Goal: Information Seeking & Learning: Check status

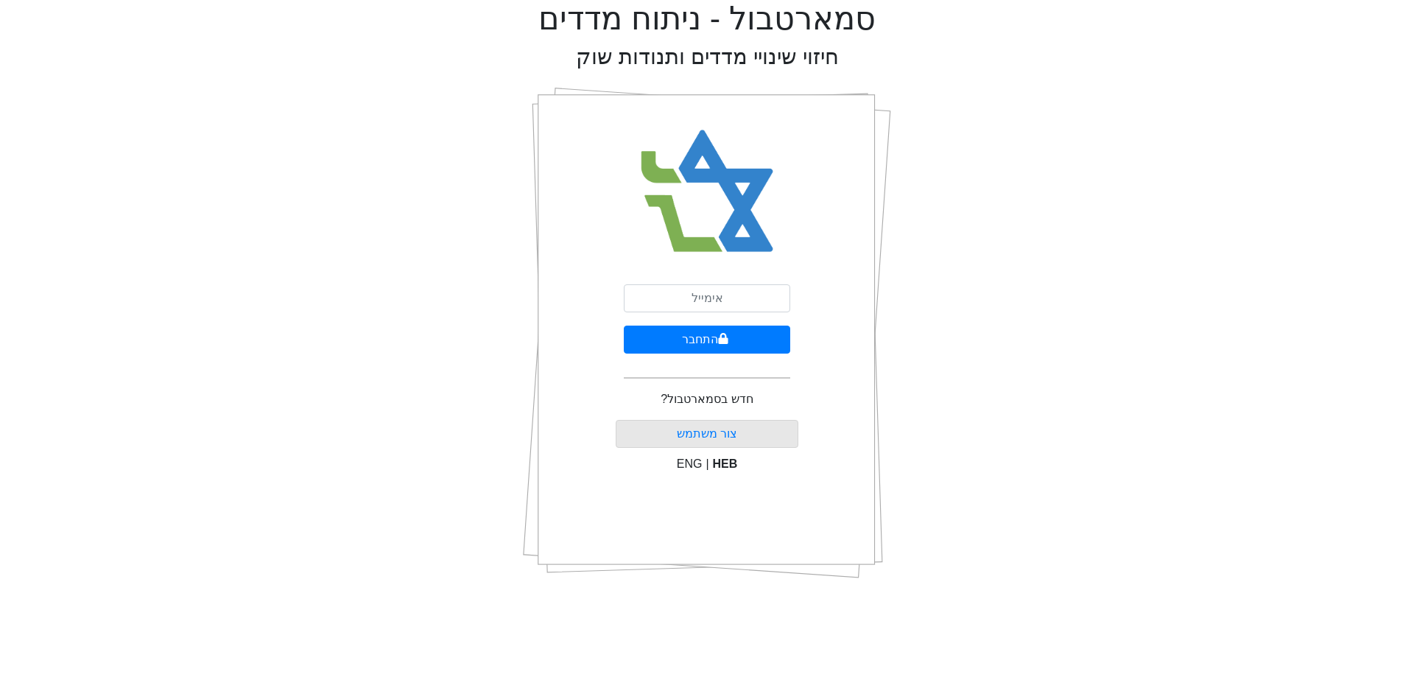
click at [789, 287] on div "התחבר חדש בסמארטבול? [PERSON_NAME] משתמש ENG | HEB" at bounding box center [707, 333] width 183 height 516
drag, startPoint x: 781, startPoint y: 295, endPoint x: 776, endPoint y: 311, distance: 16.3
click at [781, 295] on input "email" at bounding box center [707, 298] width 166 height 28
type input "[PERSON_NAME][EMAIL_ADDRESS][DOMAIN_NAME]"
click at [756, 335] on button "התחבר" at bounding box center [707, 340] width 166 height 28
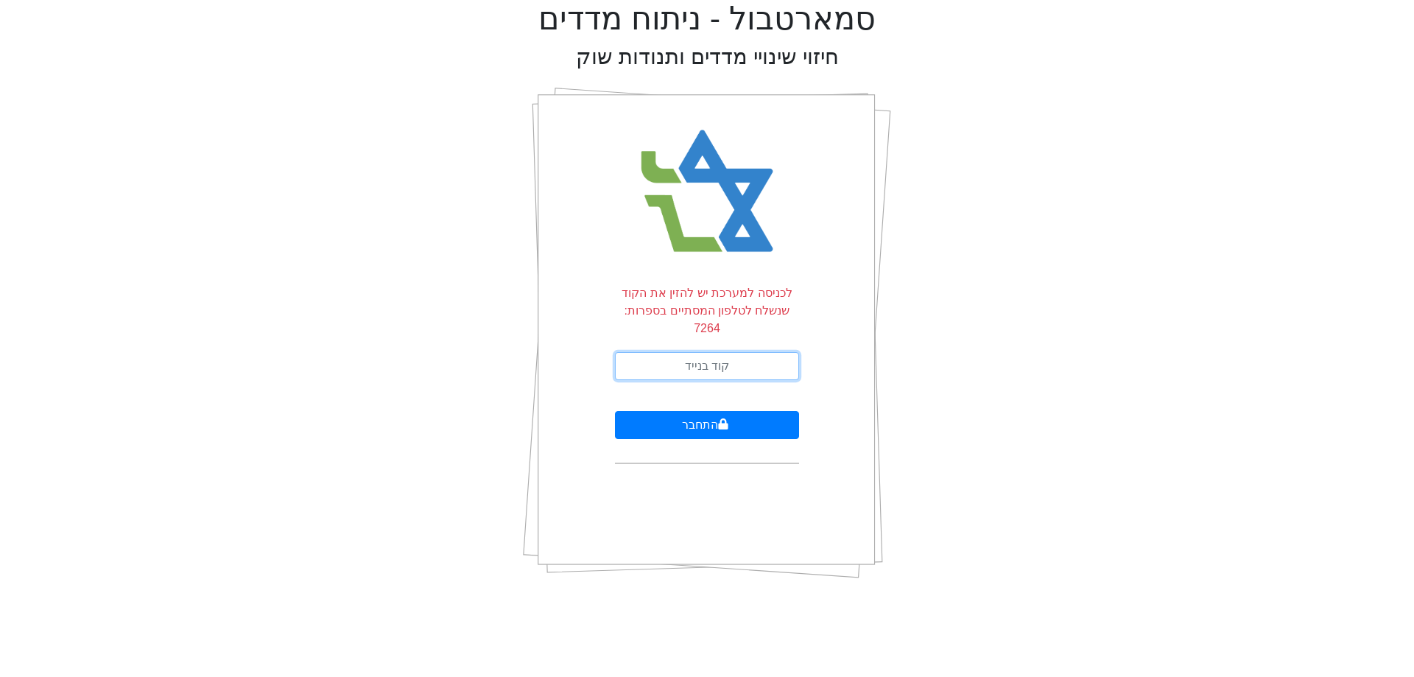
click at [713, 352] on input "text" at bounding box center [707, 366] width 184 height 28
type input "656158"
click at [615, 411] on button "התחבר" at bounding box center [707, 425] width 184 height 28
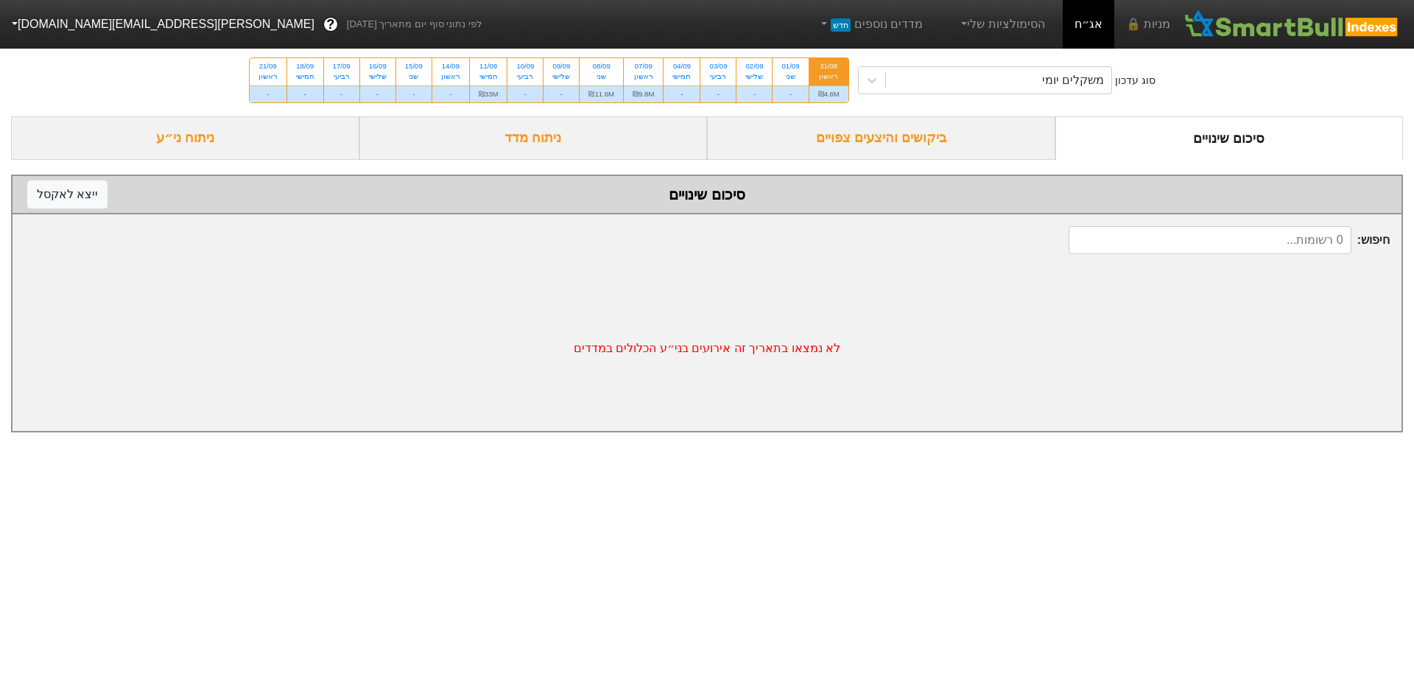
click at [924, 138] on div "ביקושים והיצעים צפויים" at bounding box center [881, 137] width 348 height 43
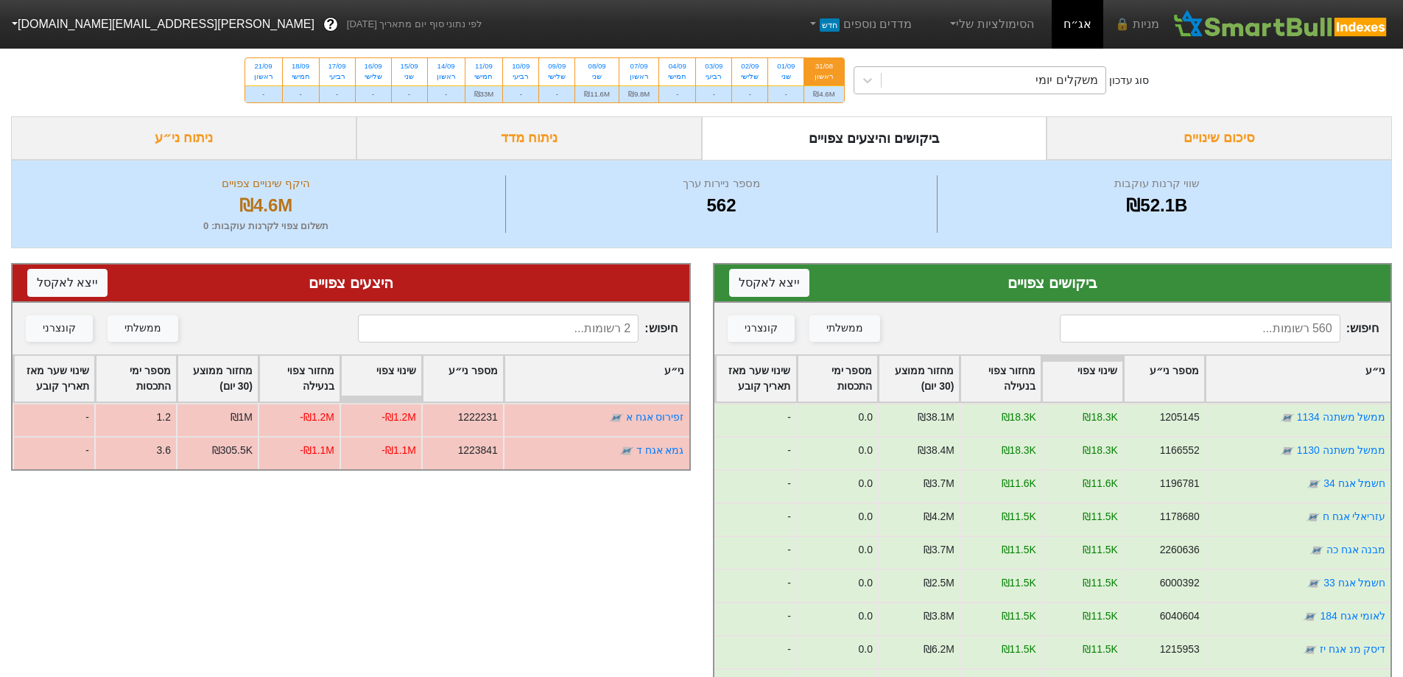
click at [989, 85] on div "משקלים יומי" at bounding box center [994, 80] width 224 height 27
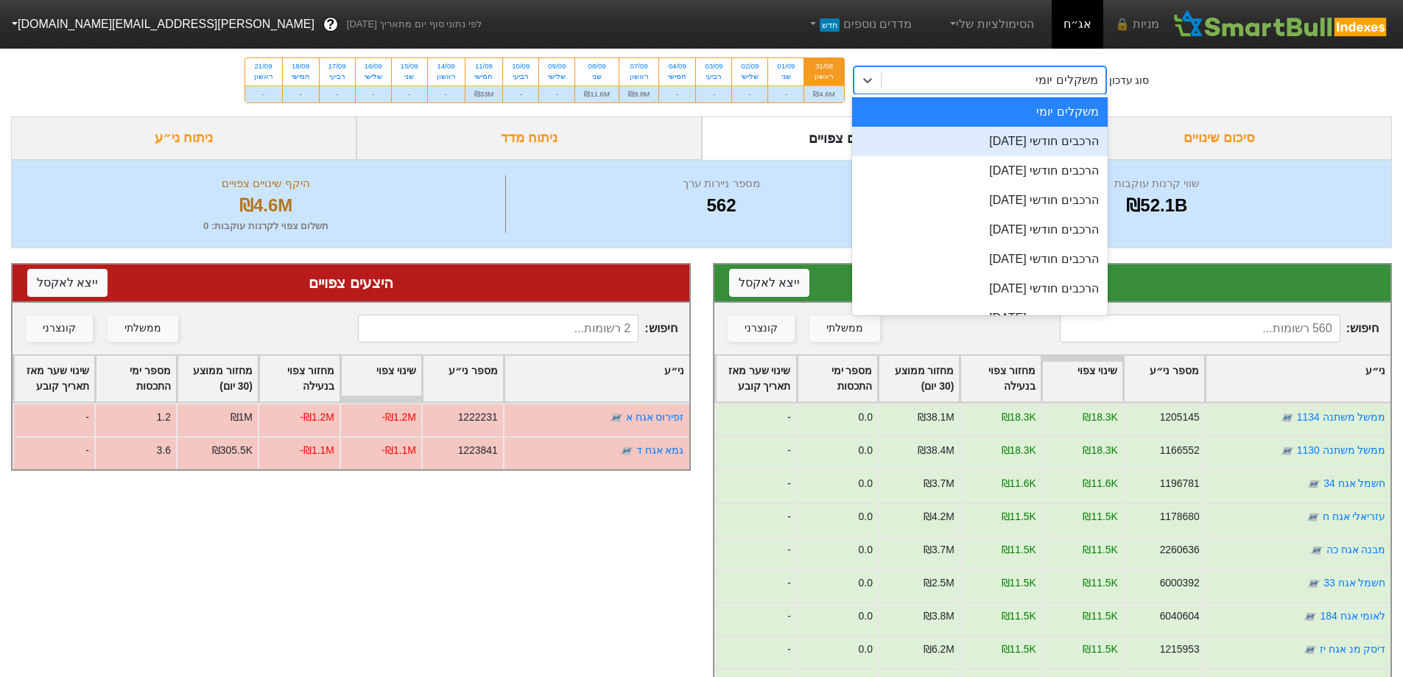
click at [1060, 139] on div "הרכבים חודשי [DATE]" at bounding box center [980, 141] width 256 height 29
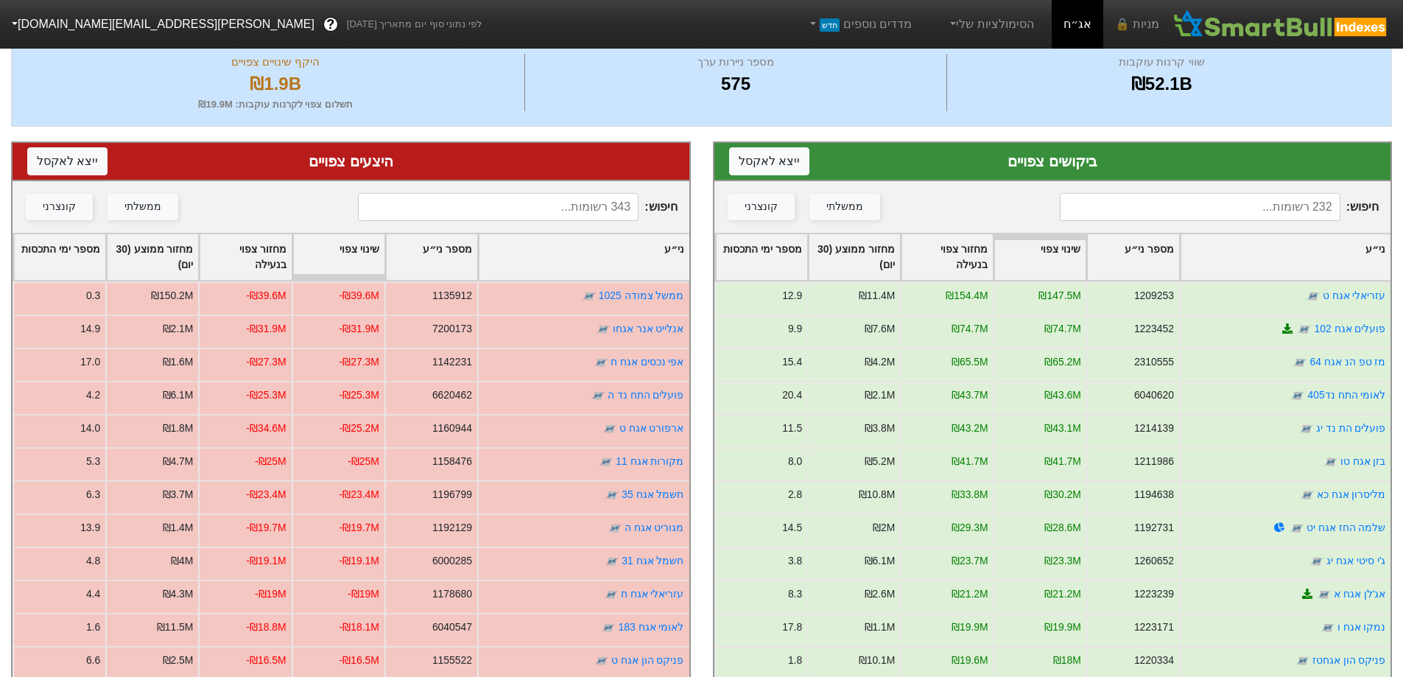
scroll to position [147, 0]
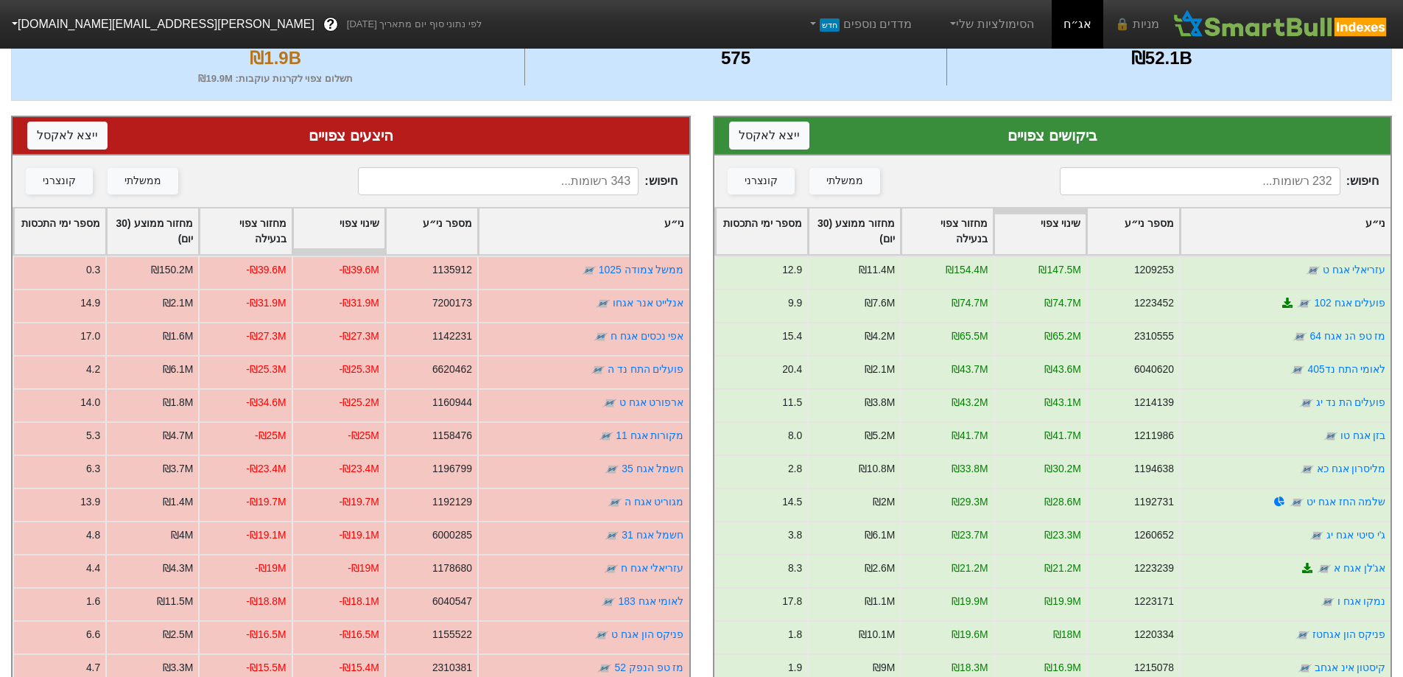
click at [1170, 183] on input at bounding box center [1200, 181] width 281 height 28
type input "ב"
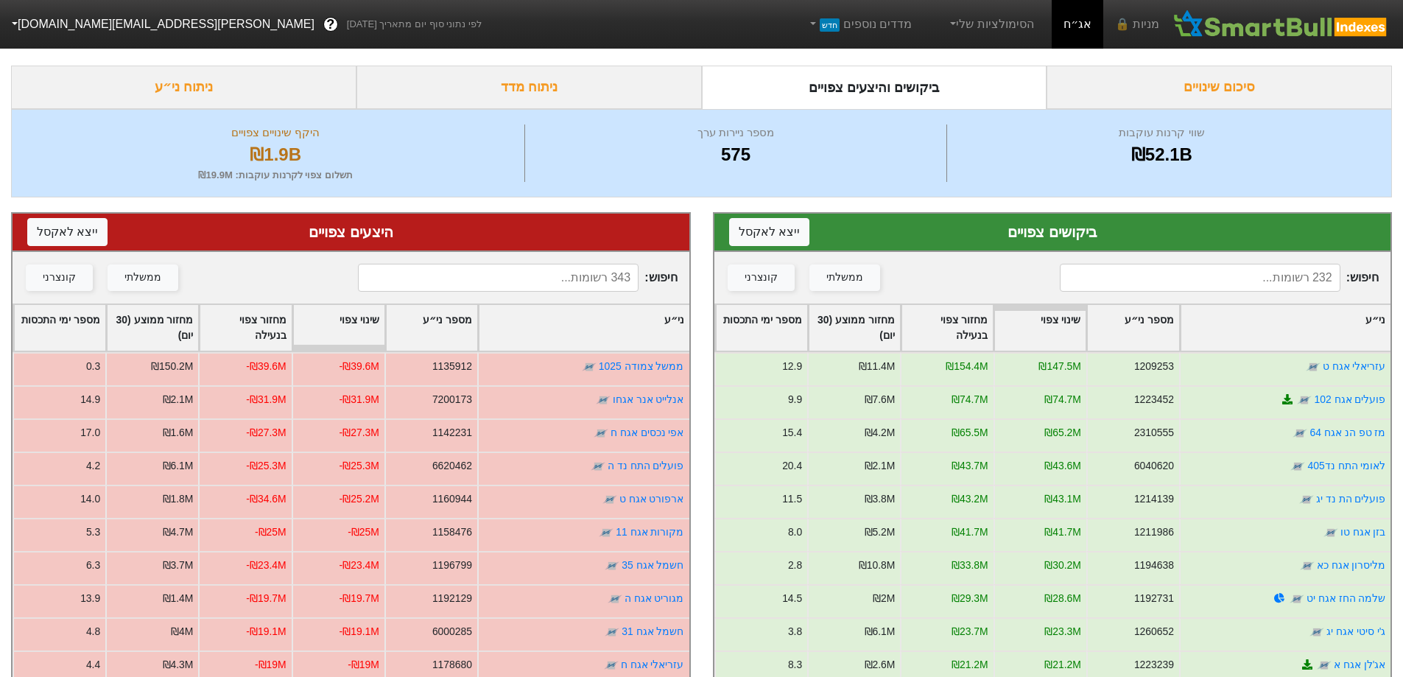
scroll to position [0, 0]
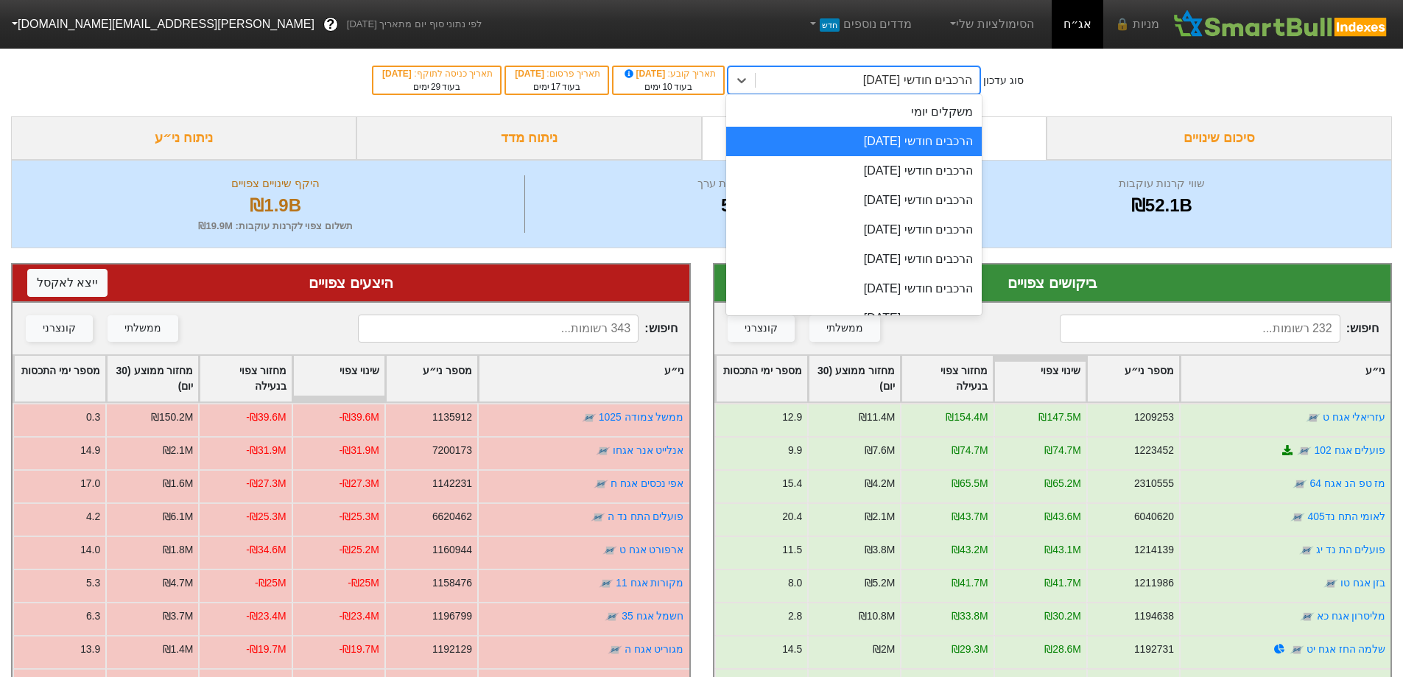
click at [960, 80] on div "הרכבים חודשי [DATE]" at bounding box center [917, 80] width 109 height 18
click at [935, 185] on div "הרכבים חודשי [DATE]" at bounding box center [854, 170] width 256 height 29
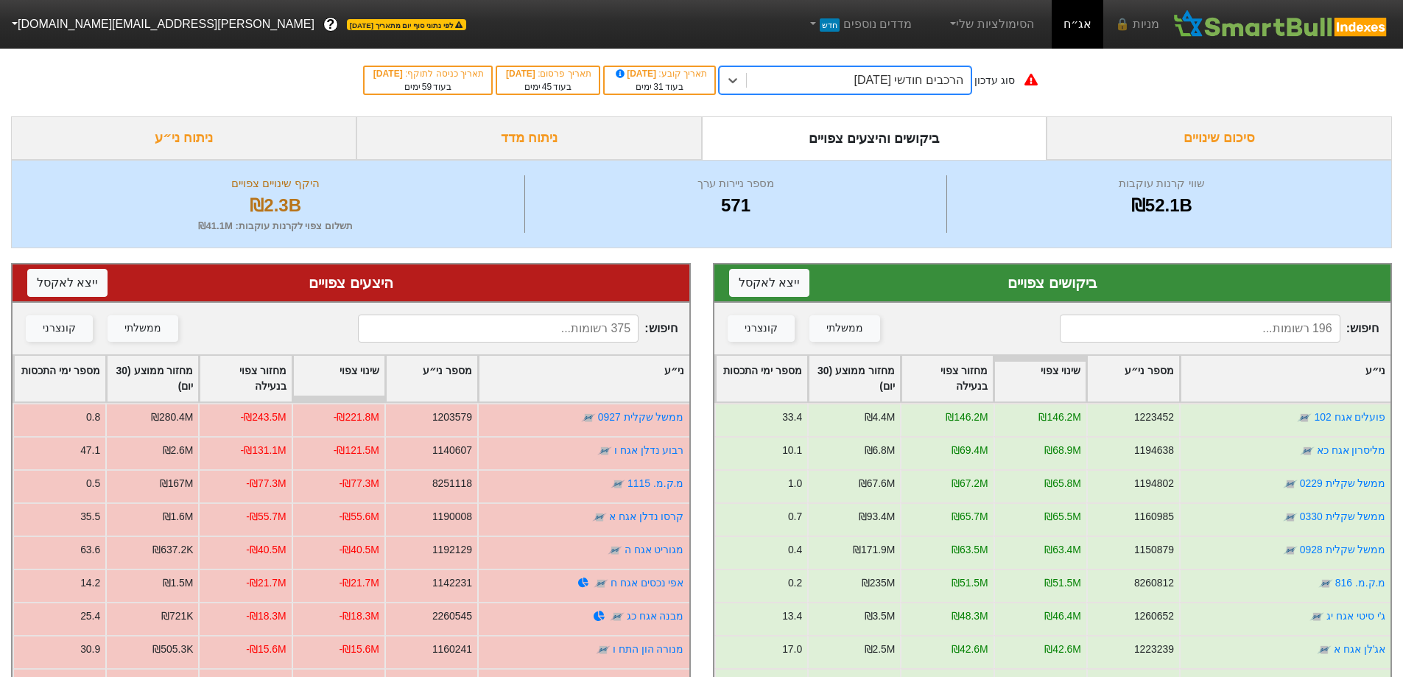
click at [1226, 333] on input at bounding box center [1200, 329] width 281 height 28
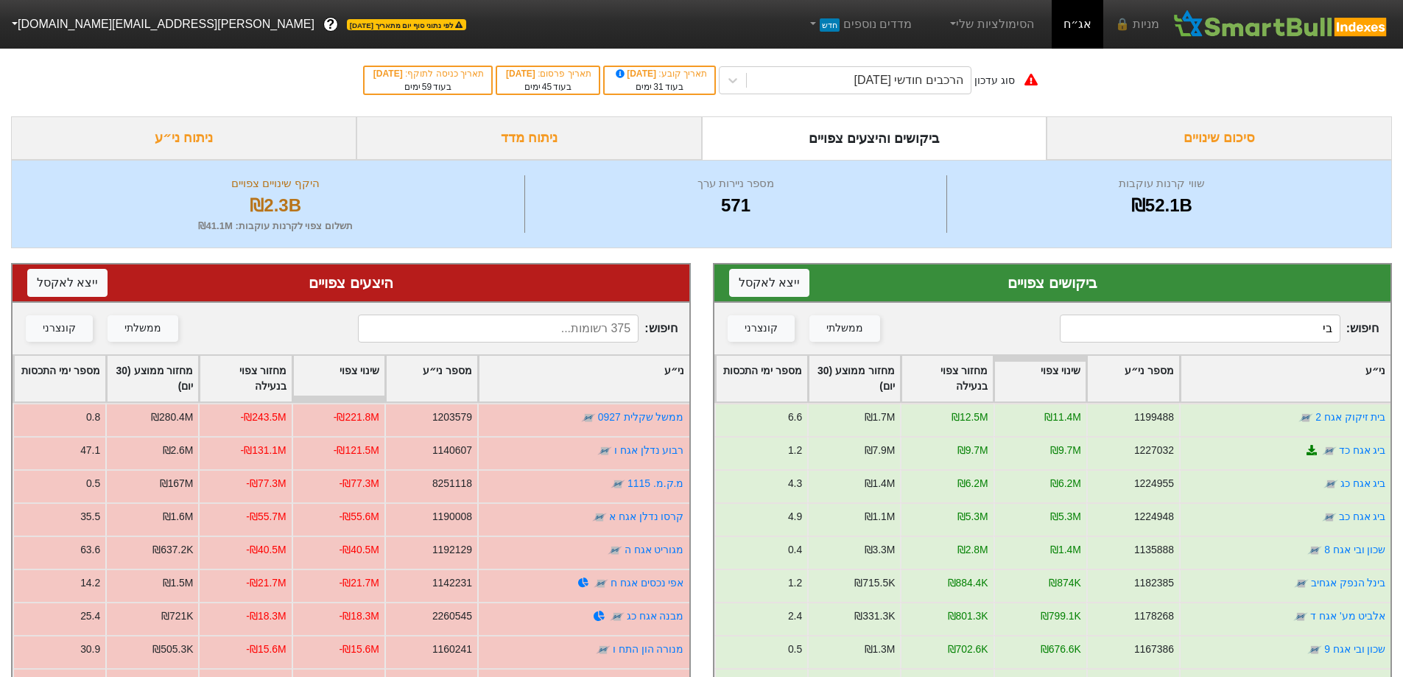
type input "ב"
